Goal: Find contact information: Find contact information

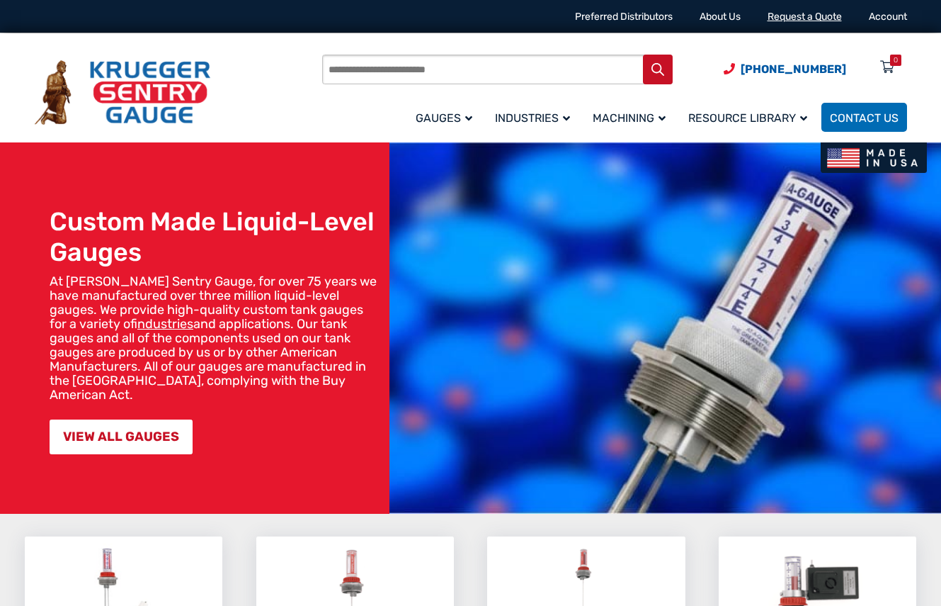
click at [799, 22] on link "Request a Quote" at bounding box center [805, 17] width 74 height 12
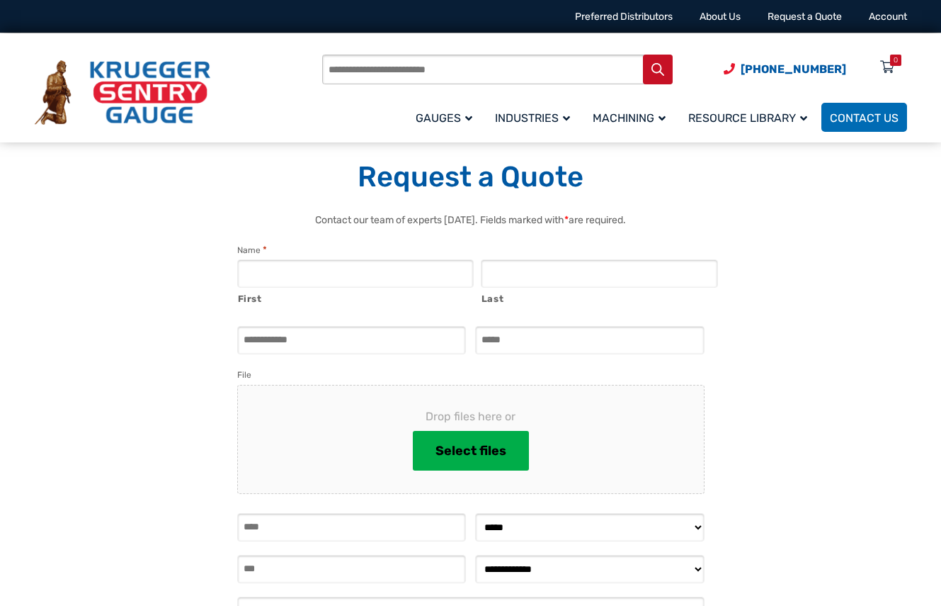
select select "**********"
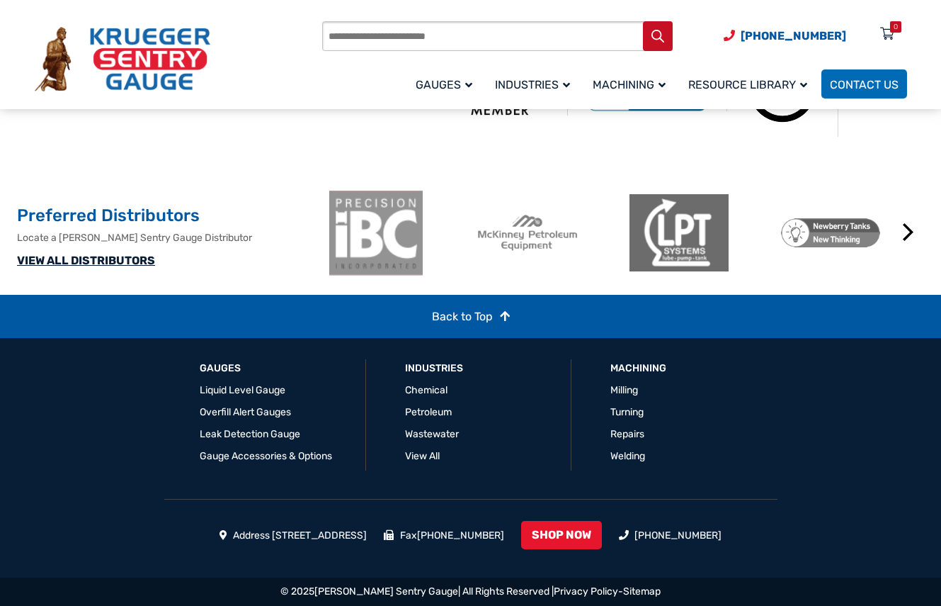
scroll to position [501, 0]
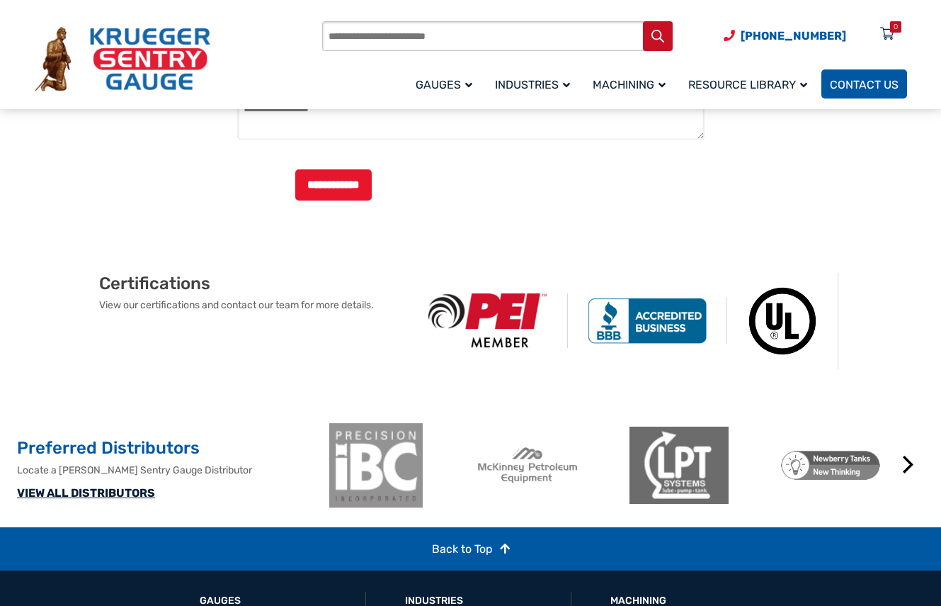
click at [865, 94] on link "Contact Us" at bounding box center [865, 83] width 86 height 29
